Goal: Use online tool/utility: Utilize a website feature to perform a specific function

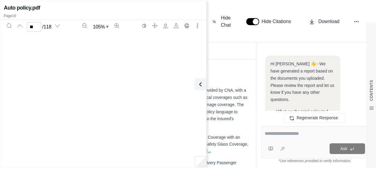
scroll to position [4704, 0]
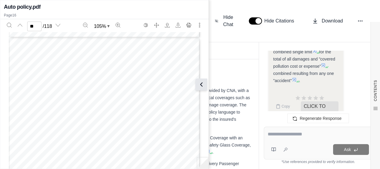
click at [201, 86] on icon at bounding box center [201, 84] width 7 height 7
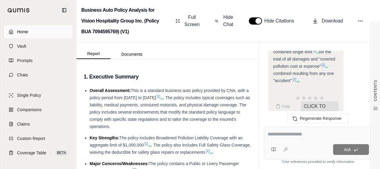
click at [35, 34] on link "Home" at bounding box center [38, 31] width 69 height 13
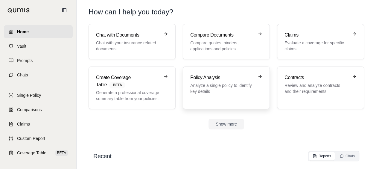
click at [200, 82] on p "Analyze a single policy to identify key details" at bounding box center [222, 88] width 64 height 12
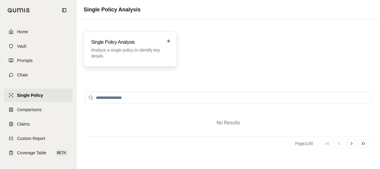
click at [147, 53] on p "Analyze a single policy to identify key details" at bounding box center [126, 53] width 70 height 12
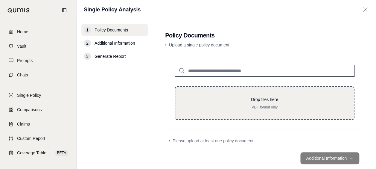
click at [221, 106] on p "PDF format only" at bounding box center [264, 107] width 159 height 5
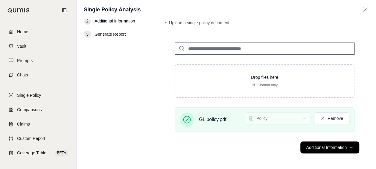
scroll to position [23, 0]
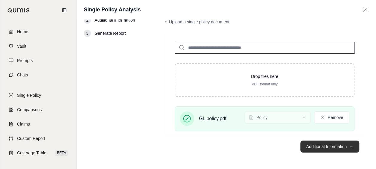
click at [327, 148] on button "Additional Information →" at bounding box center [329, 146] width 59 height 12
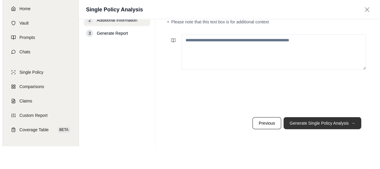
scroll to position [0, 0]
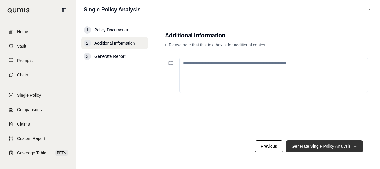
click at [323, 148] on button "Generate Single Policy Analysis →" at bounding box center [325, 146] width 78 height 12
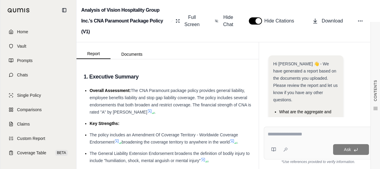
scroll to position [74, 0]
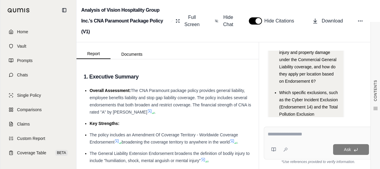
click at [281, 138] on div at bounding box center [319, 134] width 102 height 9
click at [283, 135] on textarea at bounding box center [319, 133] width 102 height 7
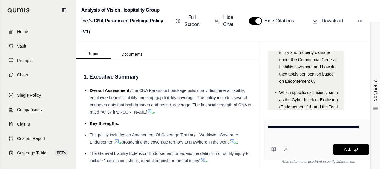
type textarea "**********"
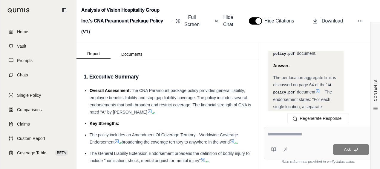
scroll to position [579, 0]
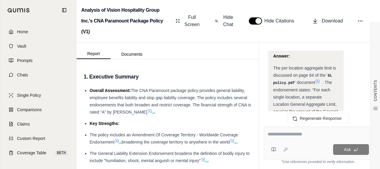
click at [317, 79] on icon at bounding box center [317, 81] width 5 height 5
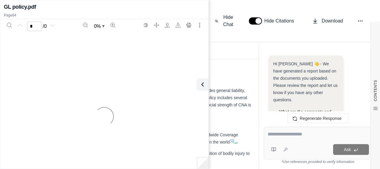
scroll to position [680, 0]
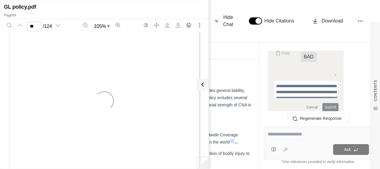
type input "**"
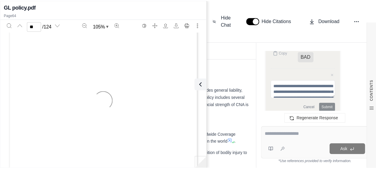
scroll to position [15617, 0]
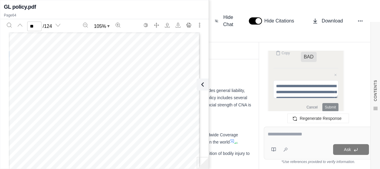
drag, startPoint x: 76, startPoint y: 52, endPoint x: 179, endPoint y: 52, distance: 102.8
click at [179, 52] on div "ª*" $O)LhBL]¥9;«¬¬¬ 10020004470944723444619 CNA PARAMOUNT 7094472344 6 Nat'l Fi…" at bounding box center [105, 156] width 192 height 248
click at [104, 52] on span "General Aggregate Limit - Per Location Endorsement" at bounding box center [129, 53] width 102 height 4
drag, startPoint x: 76, startPoint y: 50, endPoint x: 122, endPoint y: 52, distance: 46.4
click at [122, 52] on span "General Aggregate Limit - Per Location Endorsement" at bounding box center [129, 53] width 102 height 4
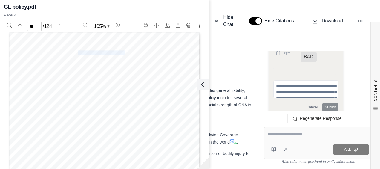
copy span "General Aggregate Limit"
click at [201, 83] on icon at bounding box center [202, 84] width 2 height 4
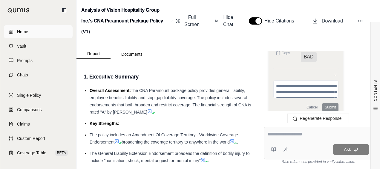
click at [53, 33] on link "Home" at bounding box center [38, 31] width 69 height 13
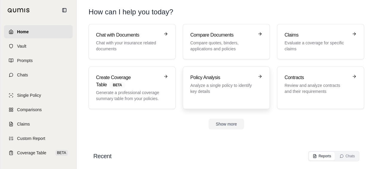
click at [241, 105] on link "Policy Analysis Analyze a single policy to identify key details" at bounding box center [226, 87] width 87 height 42
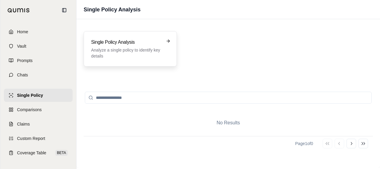
click at [141, 57] on p "Analyze a single policy to identify key details" at bounding box center [126, 53] width 70 height 12
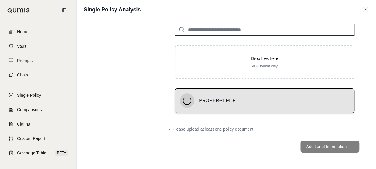
scroll to position [23, 0]
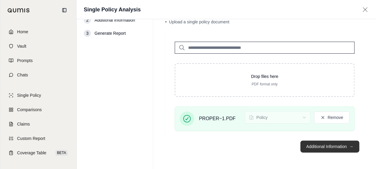
click at [325, 148] on button "Additional Information →" at bounding box center [329, 146] width 59 height 12
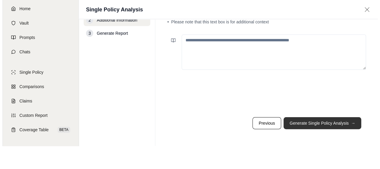
scroll to position [0, 0]
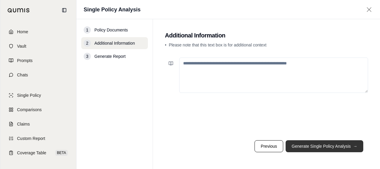
click at [324, 148] on button "Generate Single Policy Analysis →" at bounding box center [325, 146] width 78 height 12
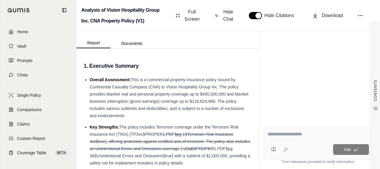
scroll to position [56, 0]
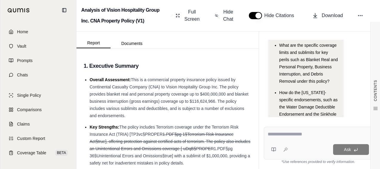
click at [276, 137] on textarea at bounding box center [319, 133] width 102 height 7
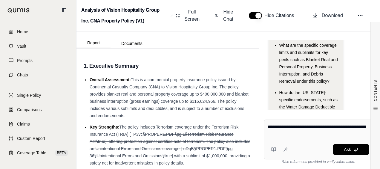
type textarea "**********"
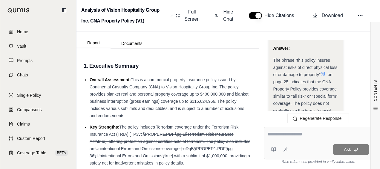
scroll to position [824, 0]
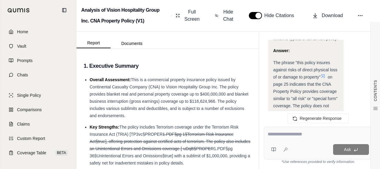
click at [325, 74] on icon at bounding box center [323, 76] width 5 height 5
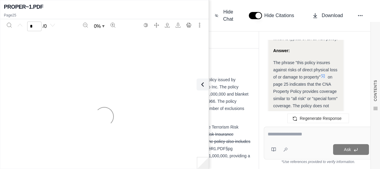
scroll to position [913, 0]
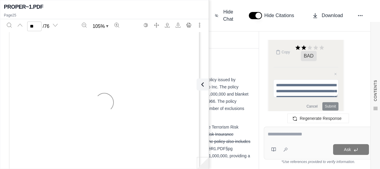
type input "**"
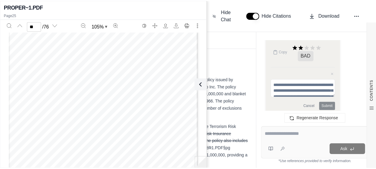
scroll to position [5949, 0]
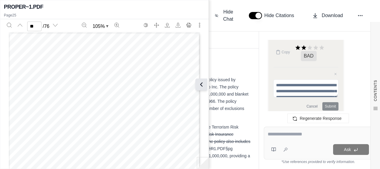
click at [202, 86] on icon at bounding box center [202, 84] width 2 height 4
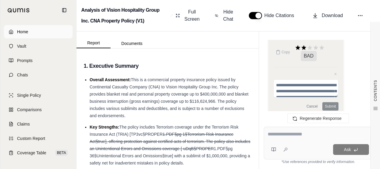
click at [33, 31] on link "Home" at bounding box center [38, 31] width 69 height 13
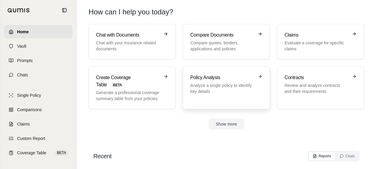
click at [197, 77] on h3 "Policy Analysis" at bounding box center [222, 77] width 64 height 7
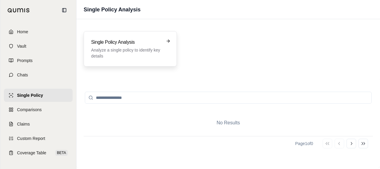
click at [154, 59] on div "Single Policy Analysis Analyze a single policy to identify key details" at bounding box center [130, 48] width 93 height 35
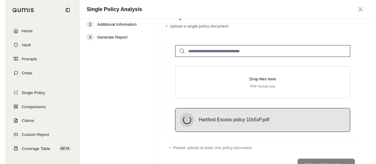
scroll to position [27, 0]
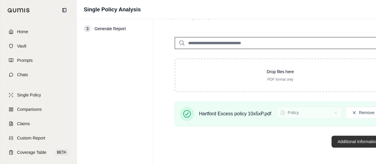
click at [347, 142] on button "Additional Information →" at bounding box center [360, 142] width 59 height 12
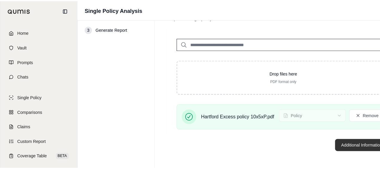
scroll to position [0, 0]
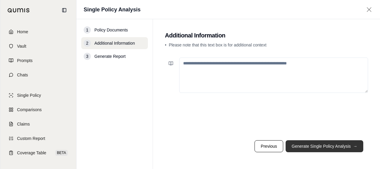
click at [346, 143] on button "Generate Single Policy Analysis →" at bounding box center [325, 146] width 78 height 12
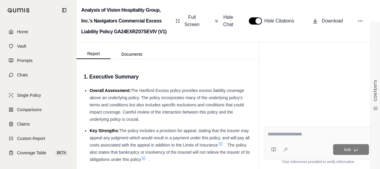
scroll to position [52, 0]
